Goal: Navigation & Orientation: Find specific page/section

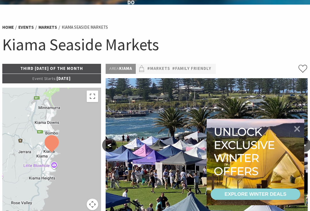
scroll to position [26, 0]
click at [36, 80] on span "Event Starts:" at bounding box center [44, 78] width 24 height 5
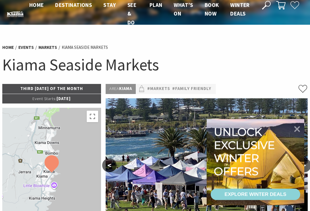
scroll to position [0, 0]
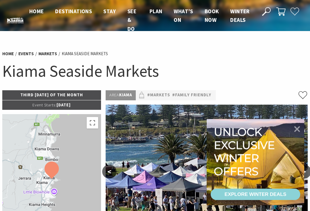
click at [78, 95] on p "Third Sunday of the Month" at bounding box center [51, 94] width 99 height 9
click at [242, 20] on span "Winter Deals" at bounding box center [239, 16] width 19 height 16
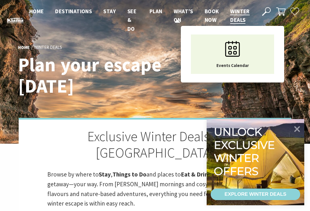
click at [180, 19] on span "What’s On" at bounding box center [183, 16] width 19 height 16
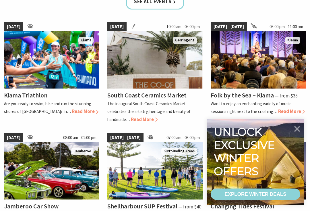
scroll to position [390, 0]
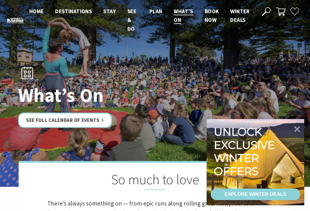
scroll to position [434, 0]
